Goal: Information Seeking & Learning: Learn about a topic

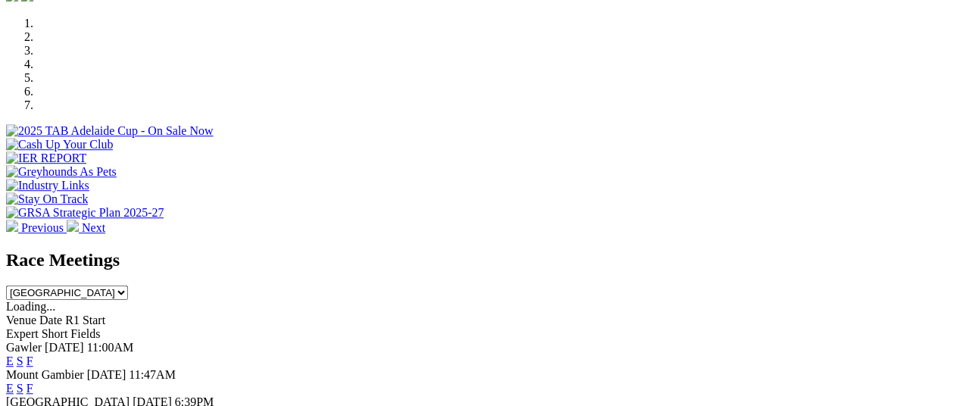
scroll to position [487, 0]
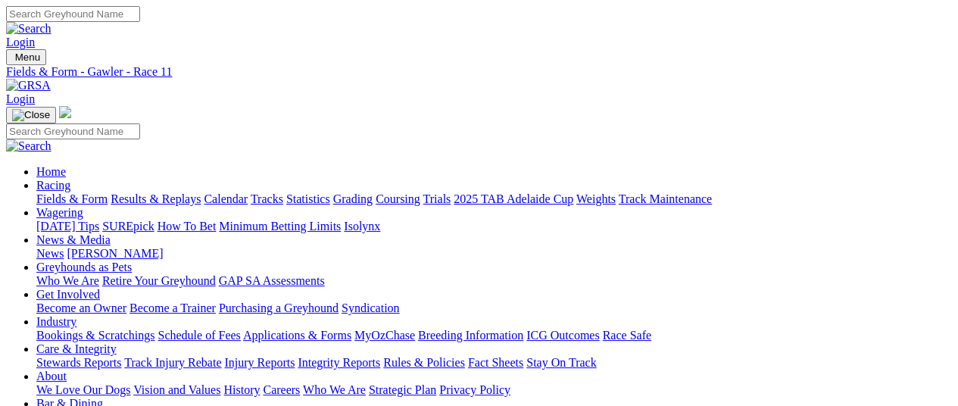
drag, startPoint x: 330, startPoint y: 220, endPoint x: 305, endPoint y: 237, distance: 30.0
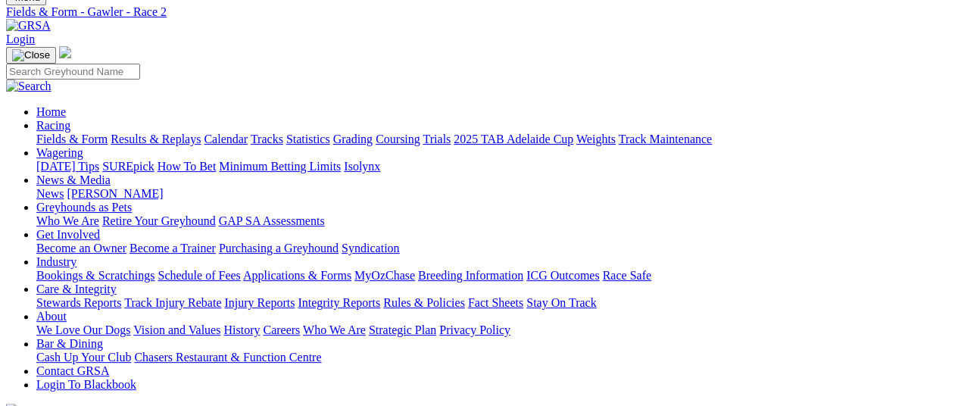
scroll to position [58, 0]
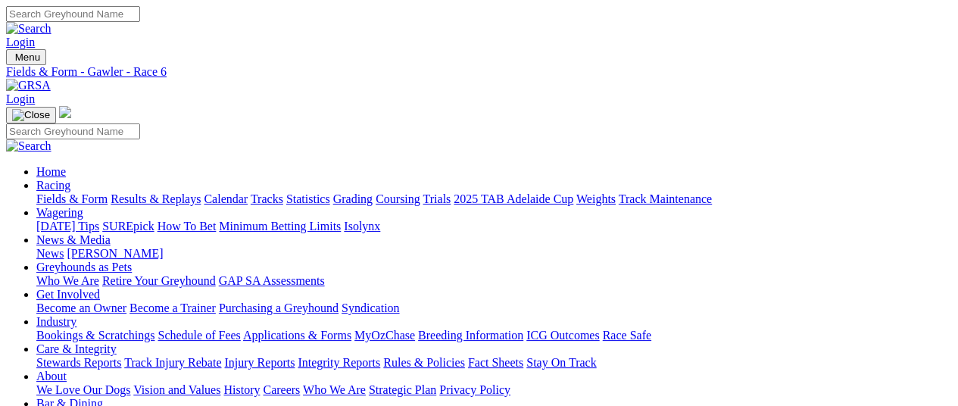
drag, startPoint x: 778, startPoint y: 141, endPoint x: 685, endPoint y: -13, distance: 179.7
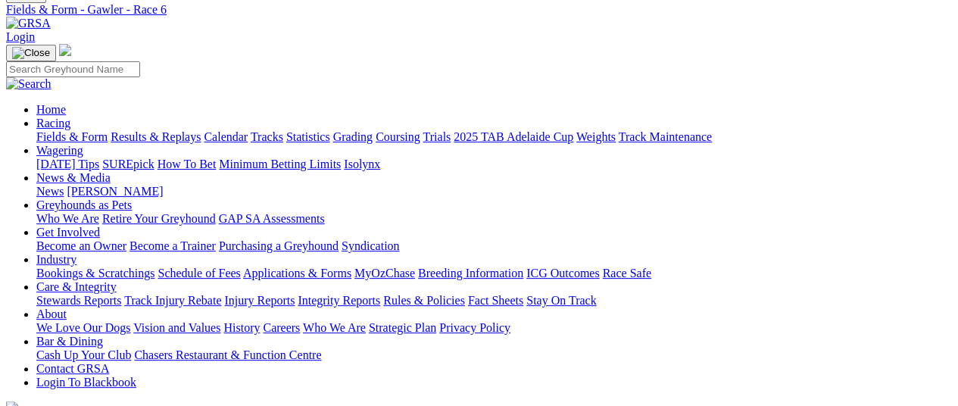
scroll to position [58, 0]
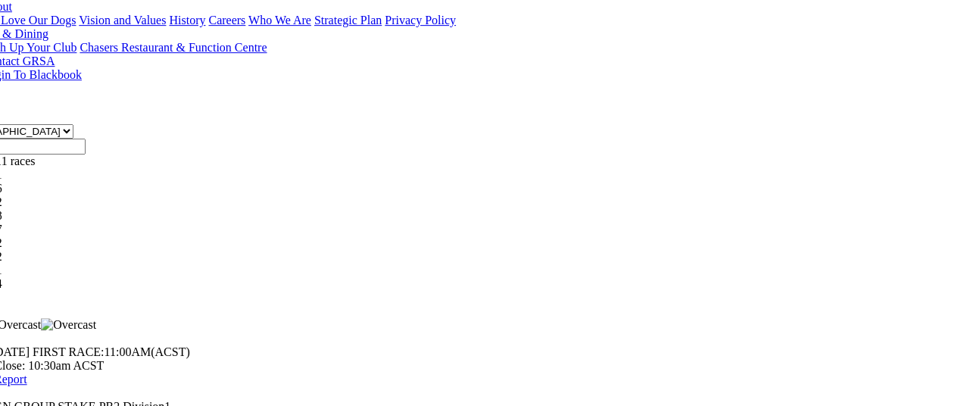
scroll to position [58, 117]
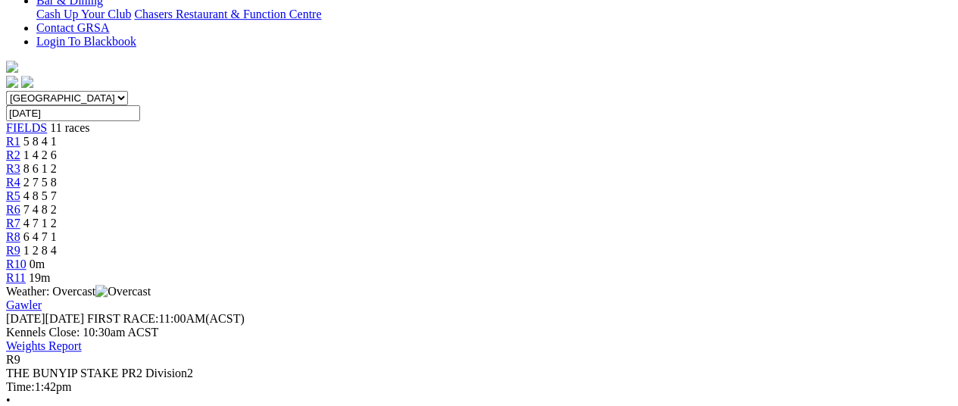
scroll to position [401, 0]
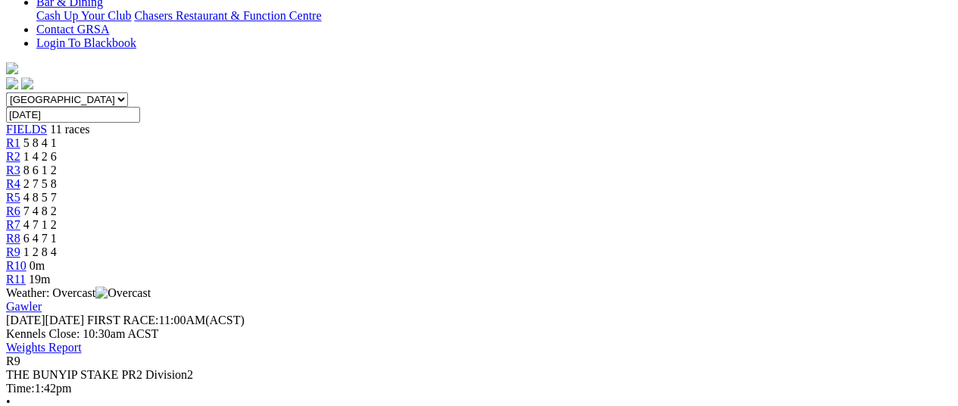
drag, startPoint x: 401, startPoint y: 151, endPoint x: 395, endPoint y: 144, distance: 8.6
drag, startPoint x: 950, startPoint y: 112, endPoint x: 954, endPoint y: 102, distance: 10.5
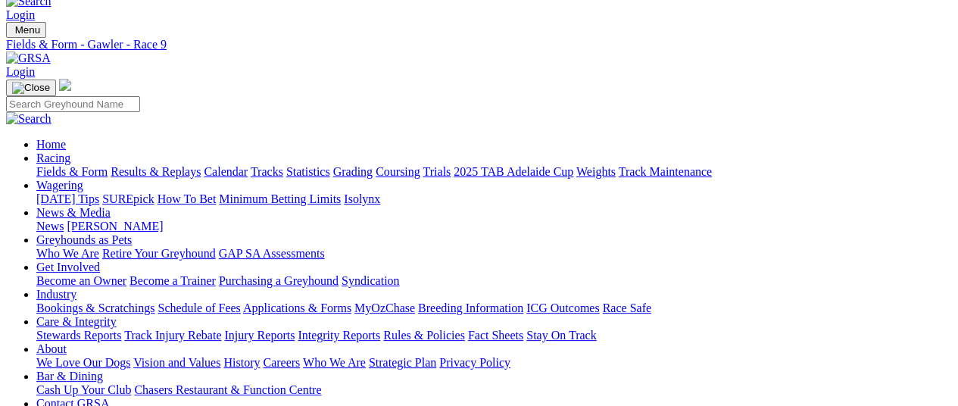
scroll to position [8, 0]
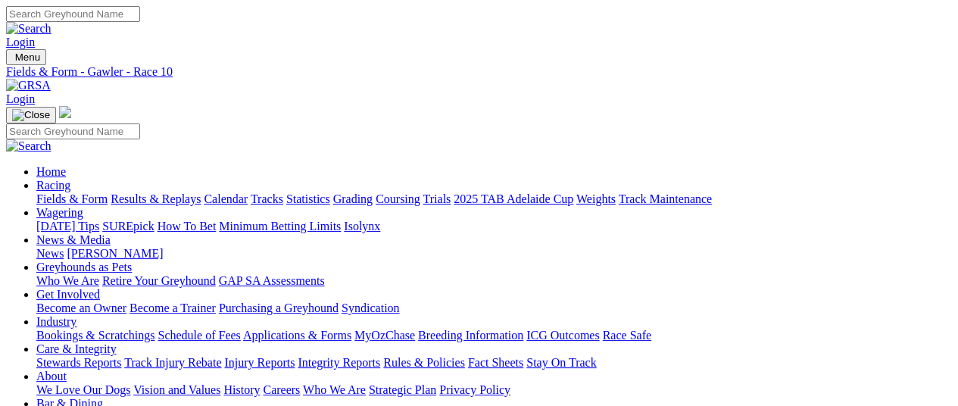
drag, startPoint x: 864, startPoint y: 239, endPoint x: 847, endPoint y: 223, distance: 23.1
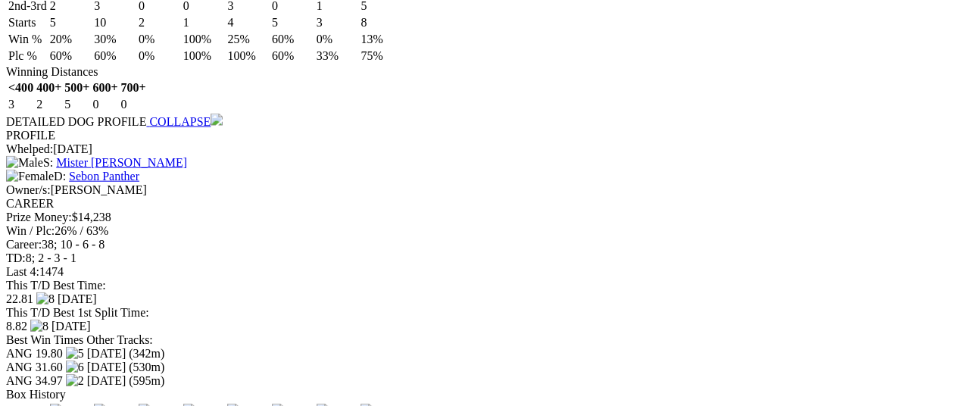
scroll to position [2, 0]
